Goal: Register for event/course

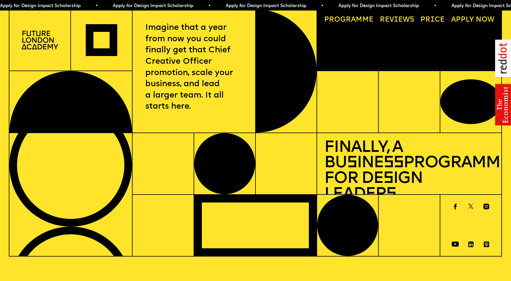
click at [351, 20] on span "a" at bounding box center [353, 19] width 5 height 7
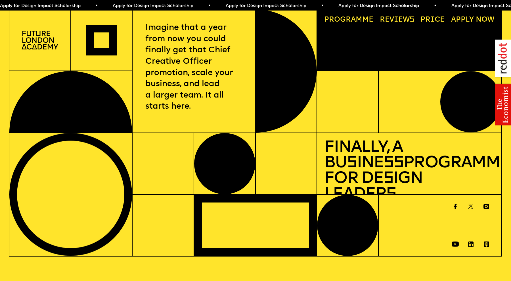
click at [37, 32] on img at bounding box center [40, 40] width 37 height 19
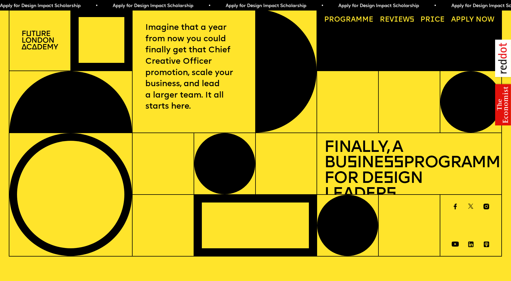
click at [338, 20] on link "Progr a mme" at bounding box center [349, 20] width 56 height 14
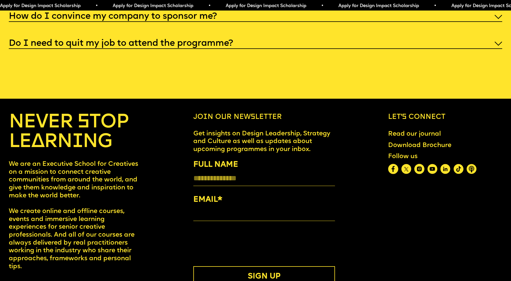
scroll to position [2820, 0]
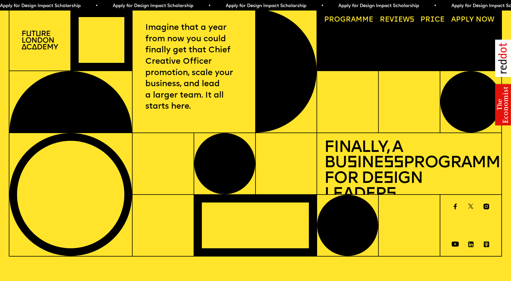
click at [32, 44] on img at bounding box center [40, 40] width 37 height 19
click at [41, 36] on img at bounding box center [40, 40] width 37 height 19
drag, startPoint x: 42, startPoint y: 28, endPoint x: 107, endPoint y: 32, distance: 65.2
click at [42, 28] on div at bounding box center [40, 40] width 62 height 62
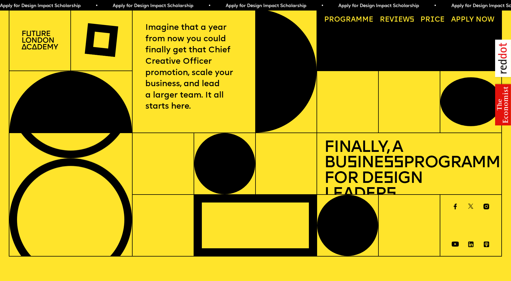
click at [176, 36] on p "Imagine that a year from now you could finally get that Chief Creative Officer …" at bounding box center [193, 67] width 97 height 90
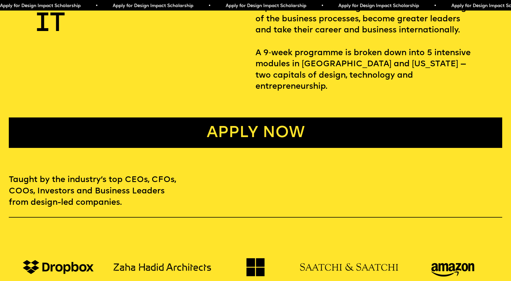
scroll to position [351, 0]
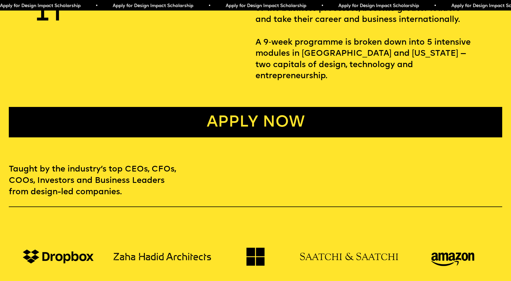
click at [251, 111] on link "Apply now" at bounding box center [256, 122] width 494 height 30
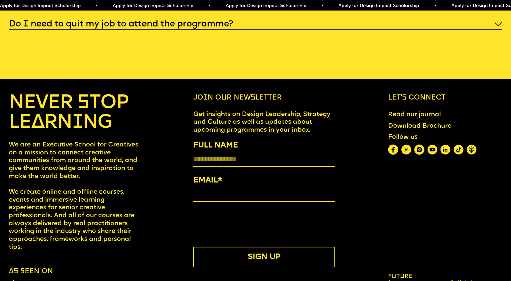
scroll to position [2836, 0]
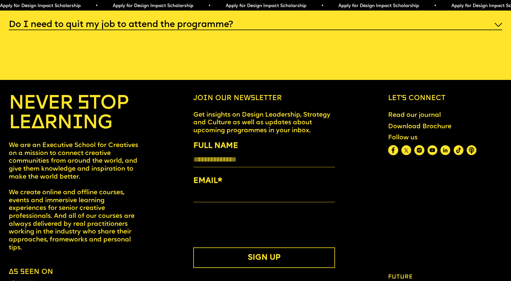
click at [414, 274] on span "Future [GEOGRAPHIC_DATA]." at bounding box center [421, 280] width 66 height 13
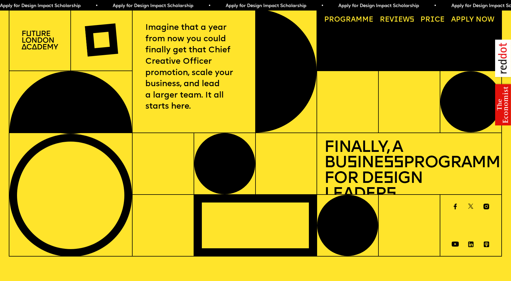
scroll to position [0, 0]
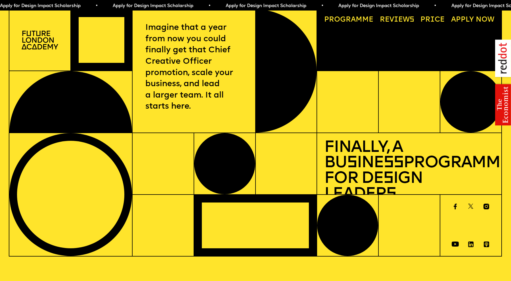
click at [401, 15] on link "Reviews" at bounding box center [396, 20] width 41 height 14
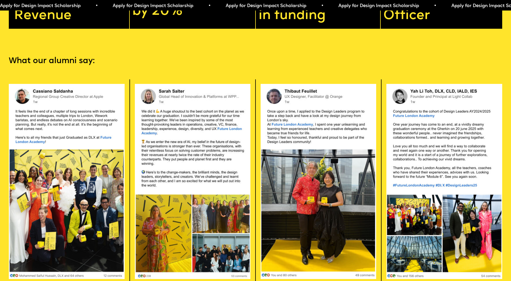
scroll to position [1408, 0]
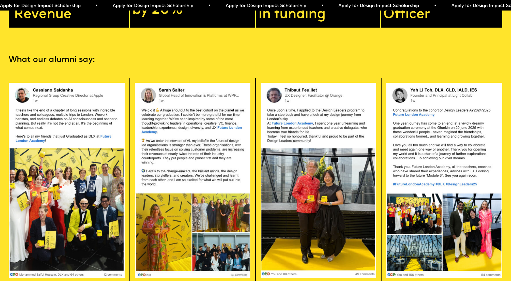
click at [448, 5] on span "Apply for Design Impact Scholarship • Apply for Design Impact Scholarship • App…" at bounding box center [273, 6] width 565 height 5
